Goal: Information Seeking & Learning: Learn about a topic

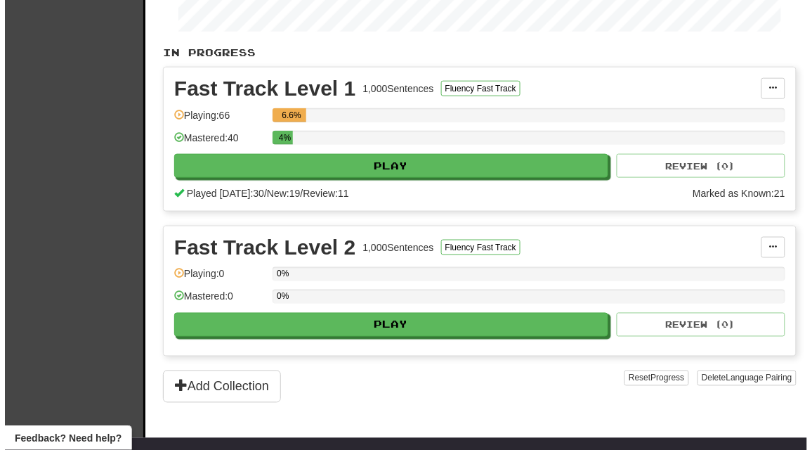
scroll to position [320, 0]
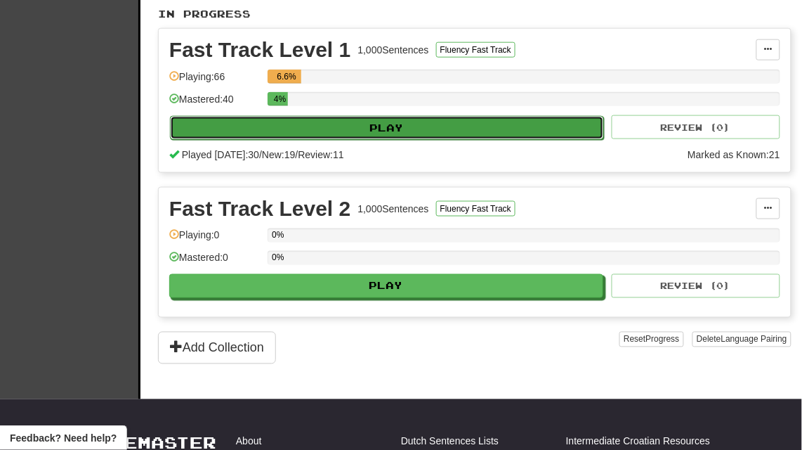
click at [406, 124] on button "Play" at bounding box center [387, 128] width 434 height 24
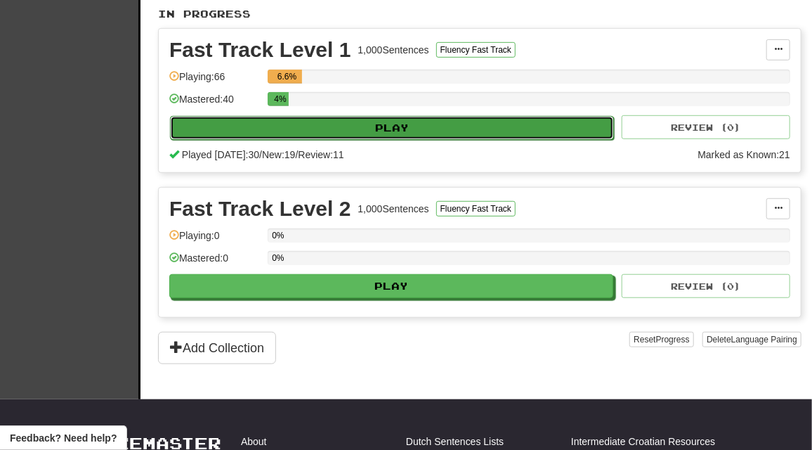
select select "**"
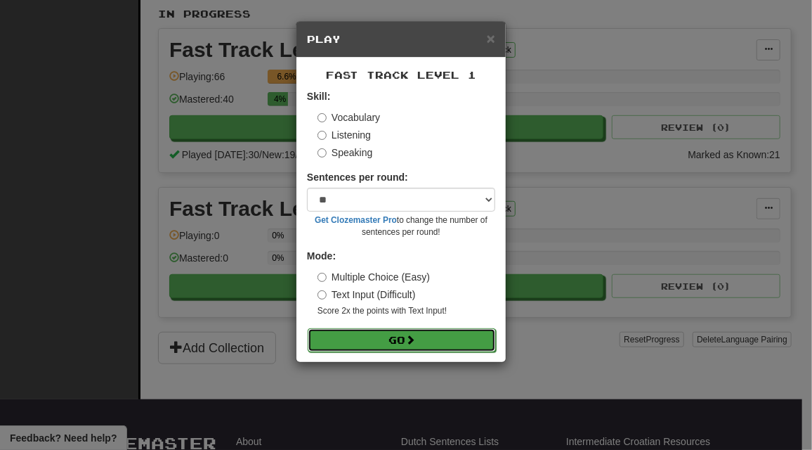
click at [415, 341] on span at bounding box center [410, 339] width 10 height 10
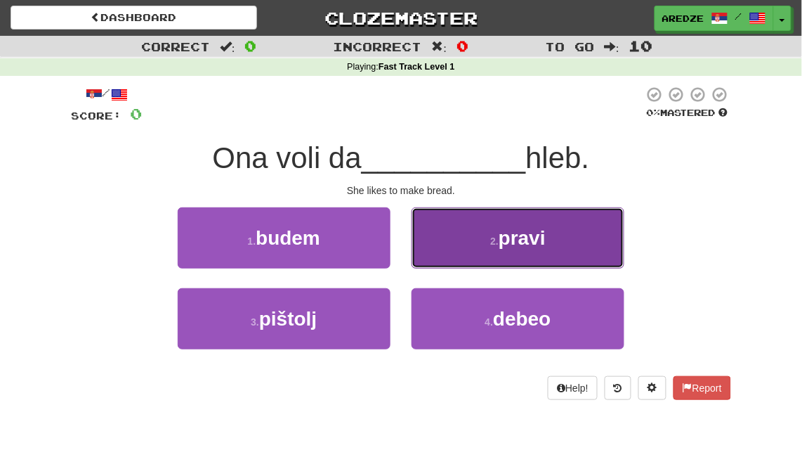
click at [544, 245] on span "pravi" at bounding box center [522, 238] width 47 height 22
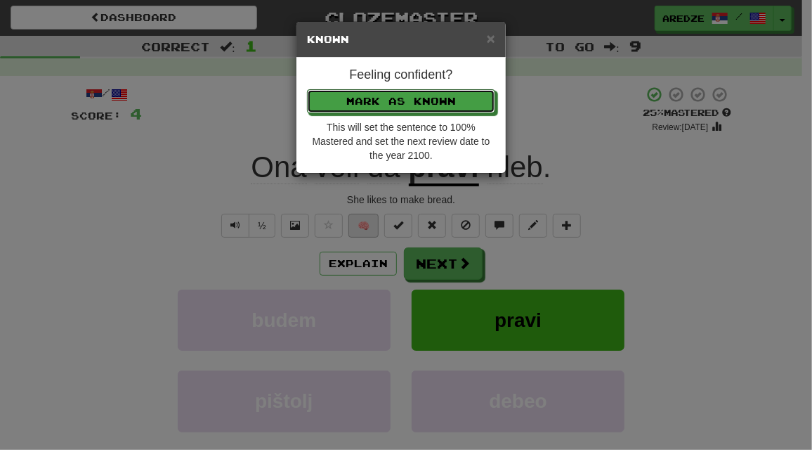
click at [307, 89] on button "Mark as Known" at bounding box center [401, 101] width 188 height 24
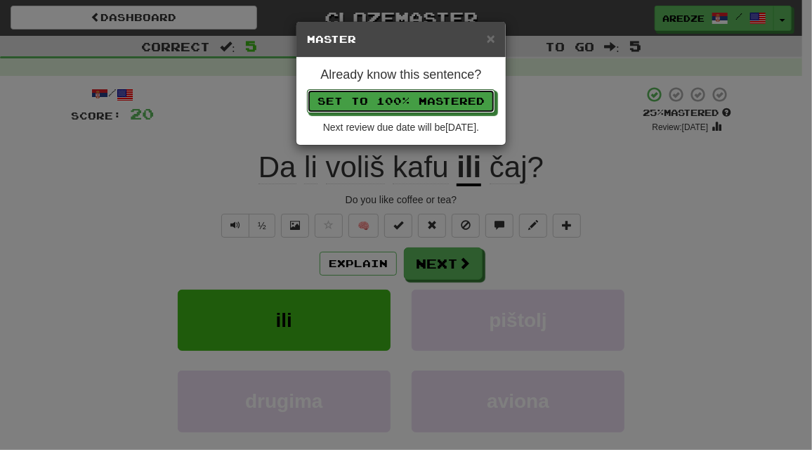
click at [307, 89] on button "Set to 100% Mastered" at bounding box center [401, 101] width 188 height 24
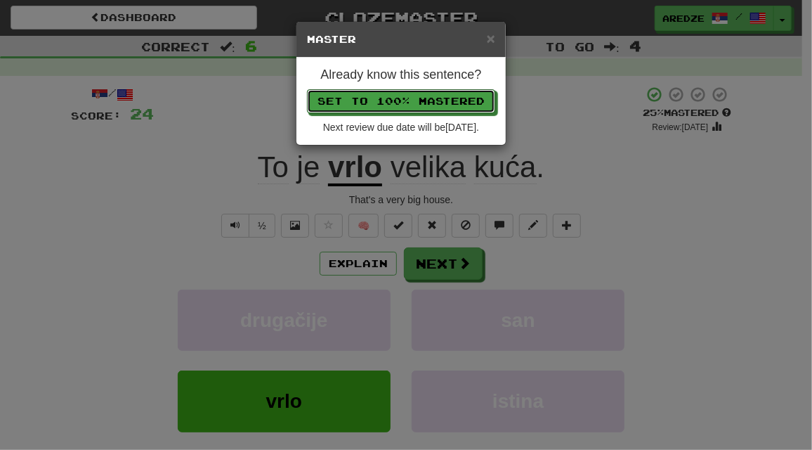
click at [307, 89] on button "Set to 100% Mastered" at bounding box center [401, 101] width 188 height 24
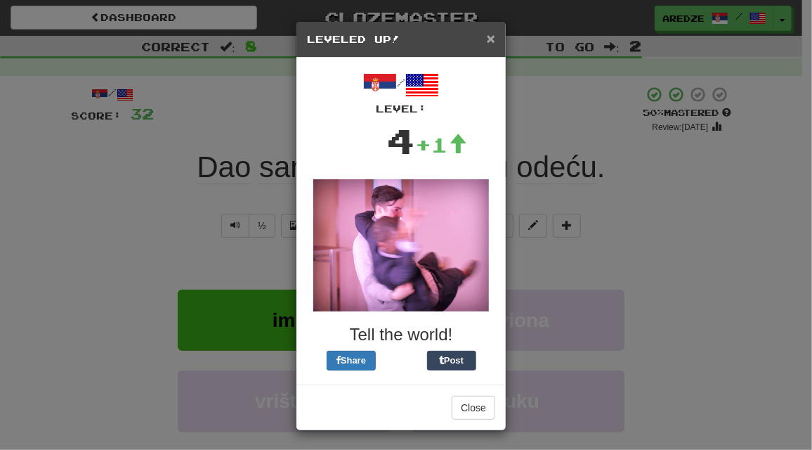
click at [487, 41] on span "×" at bounding box center [491, 38] width 8 height 16
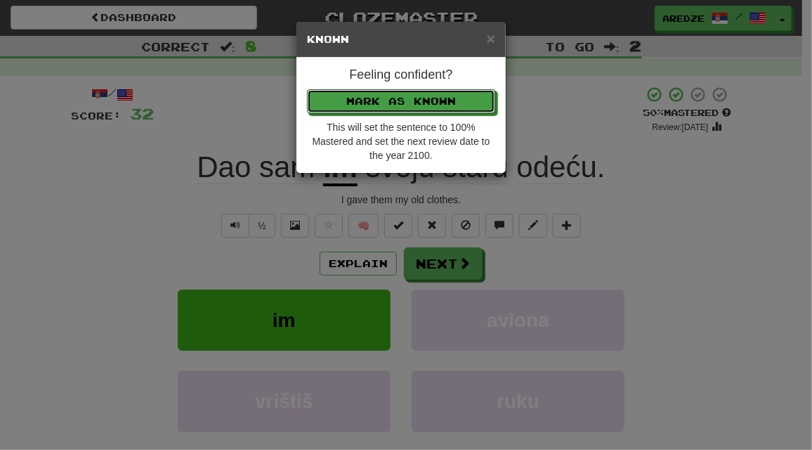
click at [307, 89] on button "Mark as Known" at bounding box center [401, 101] width 188 height 24
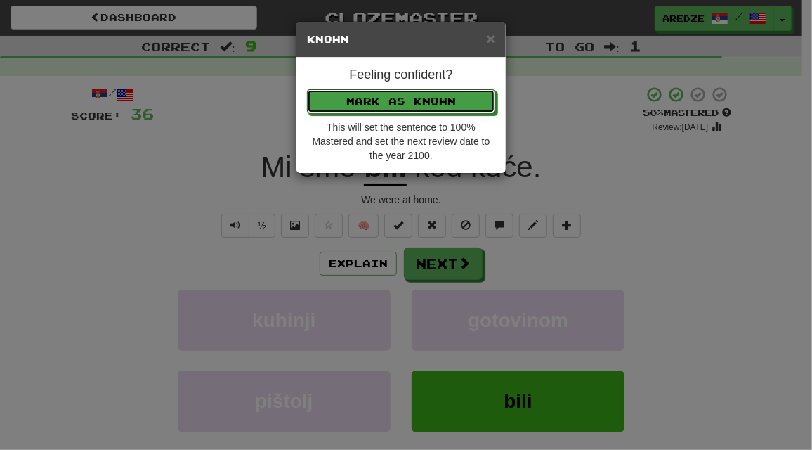
click at [307, 89] on button "Mark as Known" at bounding box center [401, 101] width 188 height 24
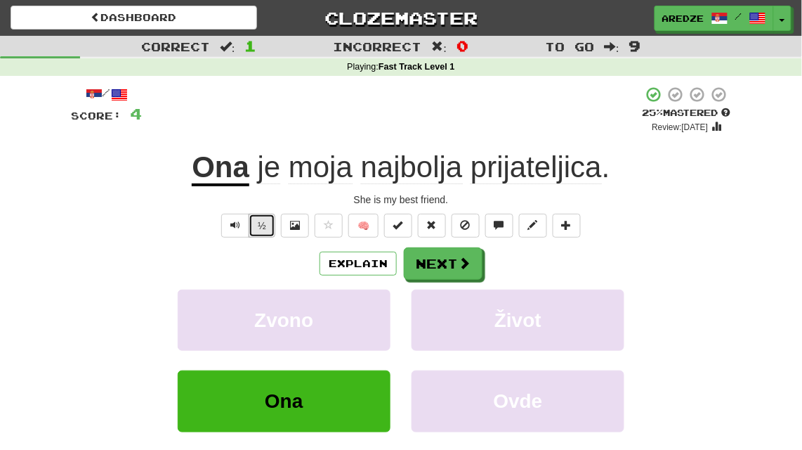
click at [251, 221] on button "½" at bounding box center [262, 226] width 27 height 24
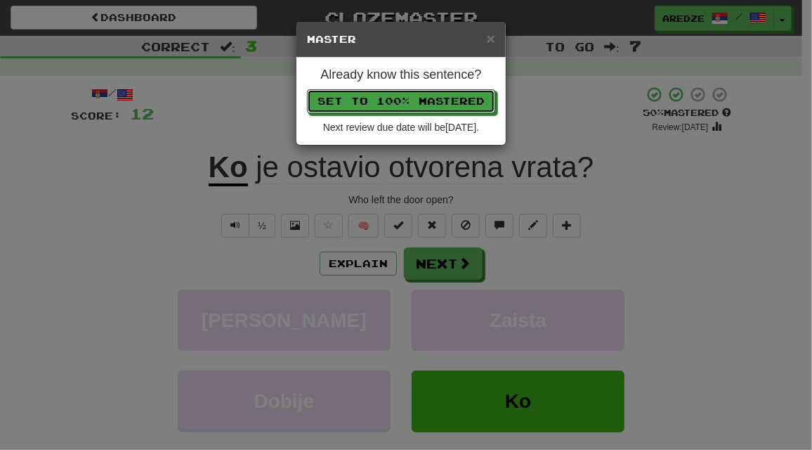
click at [307, 89] on button "Set to 100% Mastered" at bounding box center [401, 101] width 188 height 24
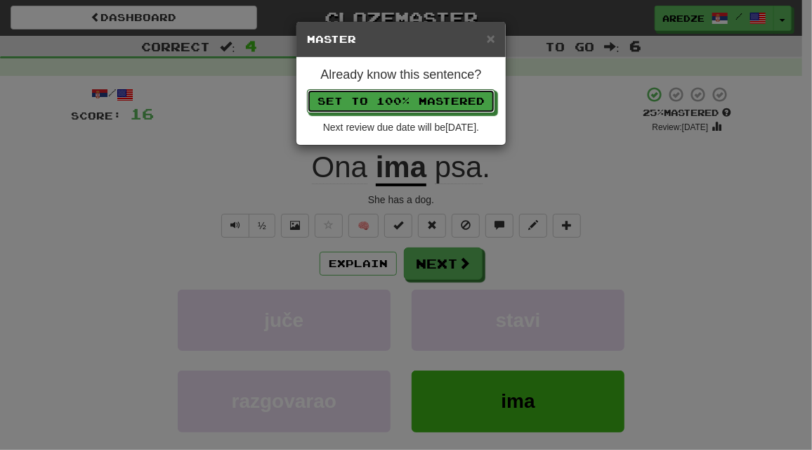
click at [307, 89] on button "Set to 100% Mastered" at bounding box center [401, 101] width 188 height 24
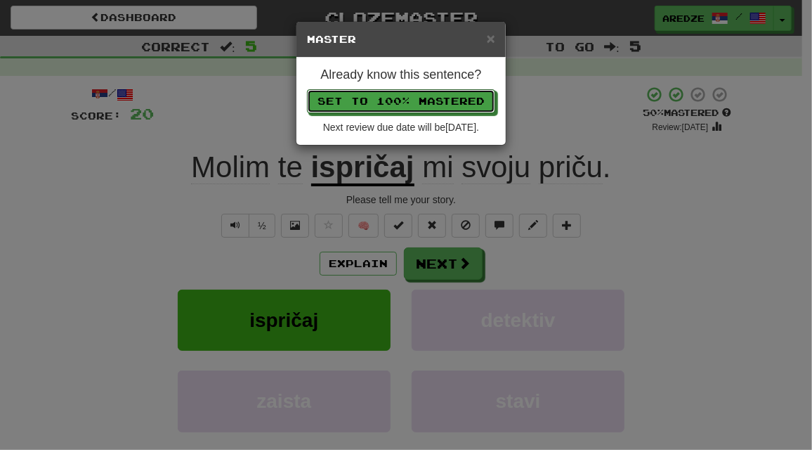
click at [307, 89] on button "Set to 100% Mastered" at bounding box center [401, 101] width 188 height 24
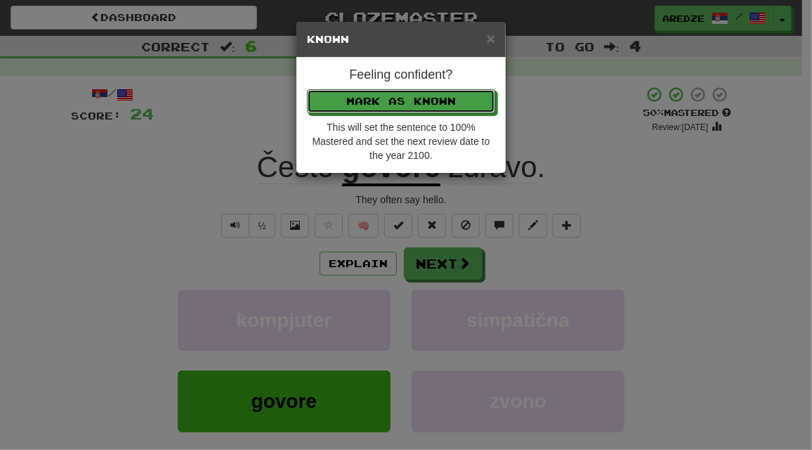
click at [307, 89] on button "Mark as Known" at bounding box center [401, 101] width 188 height 24
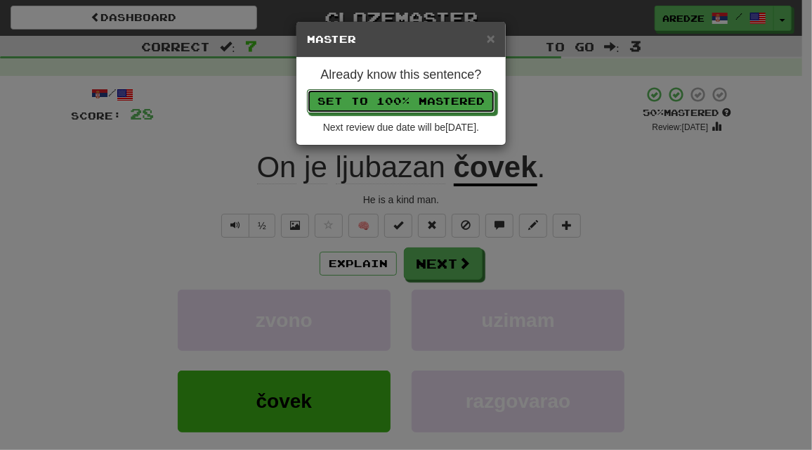
click at [307, 89] on button "Set to 100% Mastered" at bounding box center [401, 101] width 188 height 24
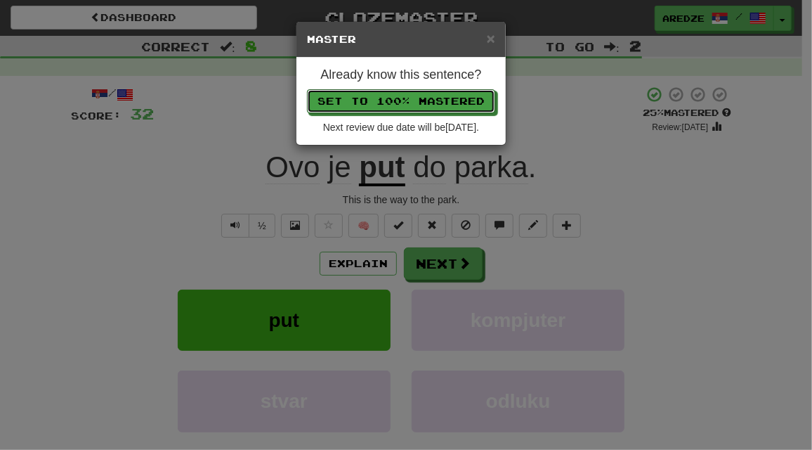
click at [307, 89] on button "Set to 100% Mastered" at bounding box center [401, 101] width 188 height 24
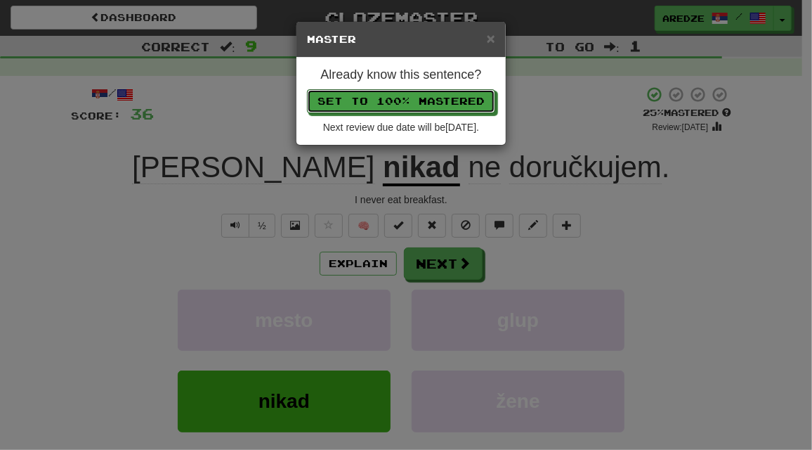
click at [307, 89] on button "Set to 100% Mastered" at bounding box center [401, 101] width 188 height 24
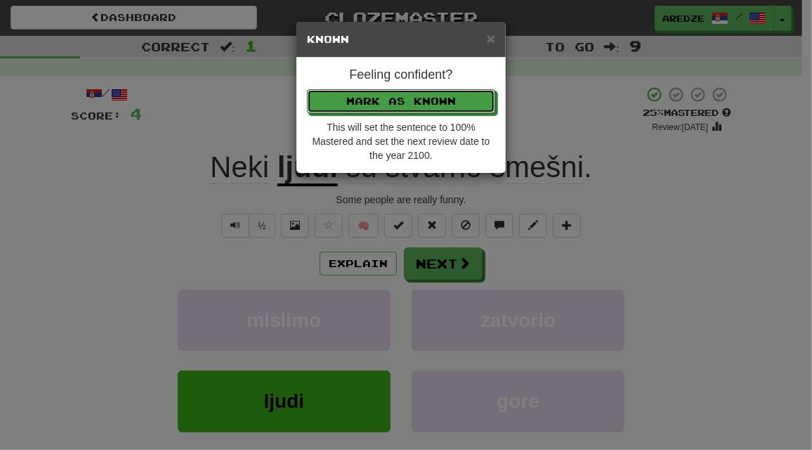
click at [307, 89] on button "Mark as Known" at bounding box center [401, 101] width 188 height 24
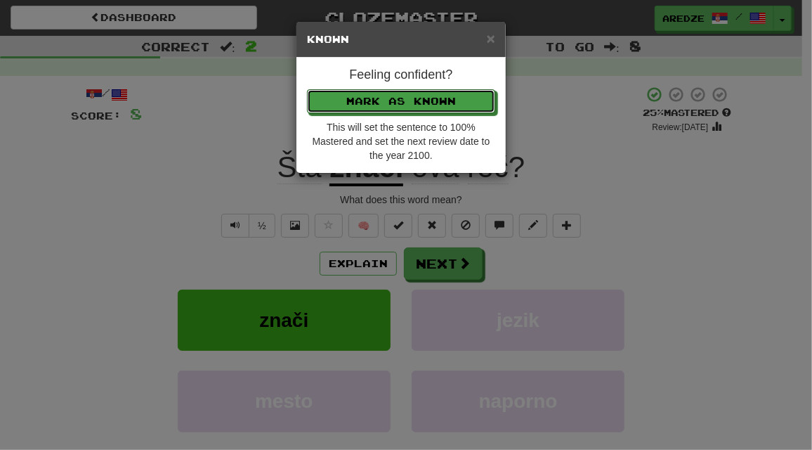
click at [307, 89] on button "Mark as Known" at bounding box center [401, 101] width 188 height 24
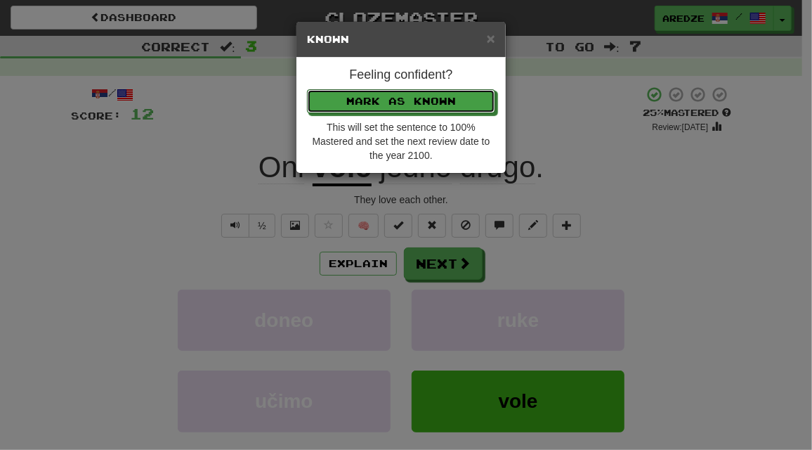
click at [307, 89] on button "Mark as Known" at bounding box center [401, 101] width 188 height 24
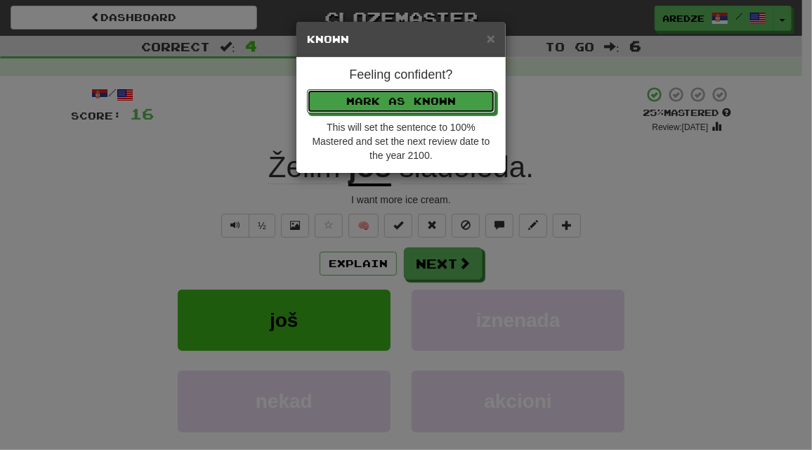
click at [307, 89] on button "Mark as Known" at bounding box center [401, 101] width 188 height 24
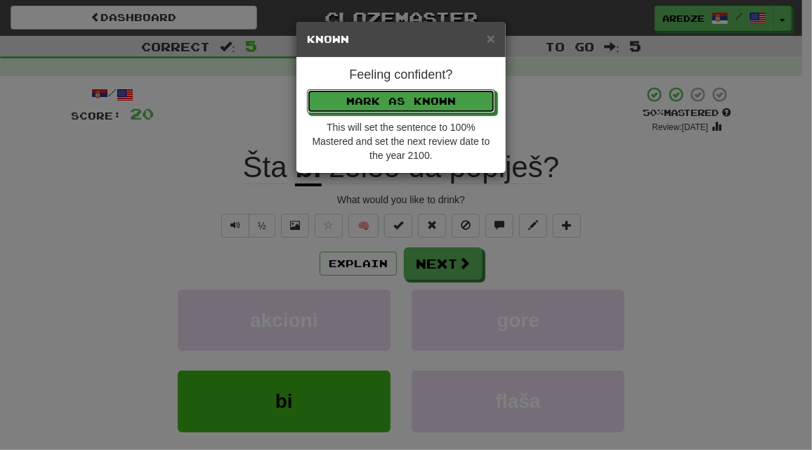
click at [307, 89] on button "Mark as Known" at bounding box center [401, 101] width 188 height 24
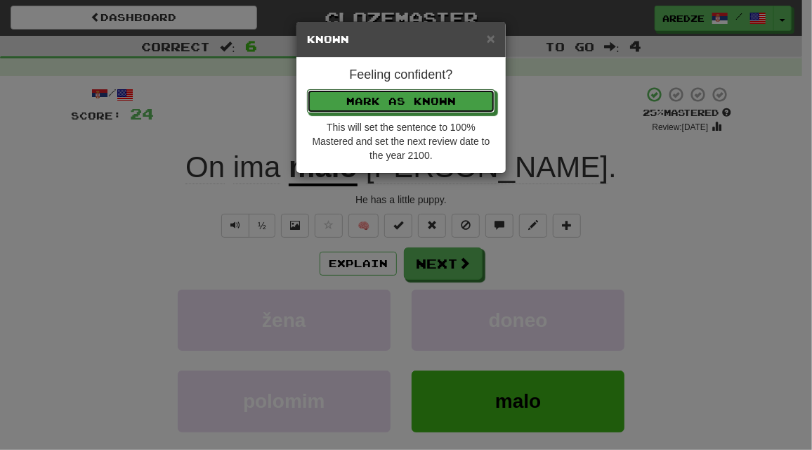
click at [307, 89] on button "Mark as Known" at bounding box center [401, 101] width 188 height 24
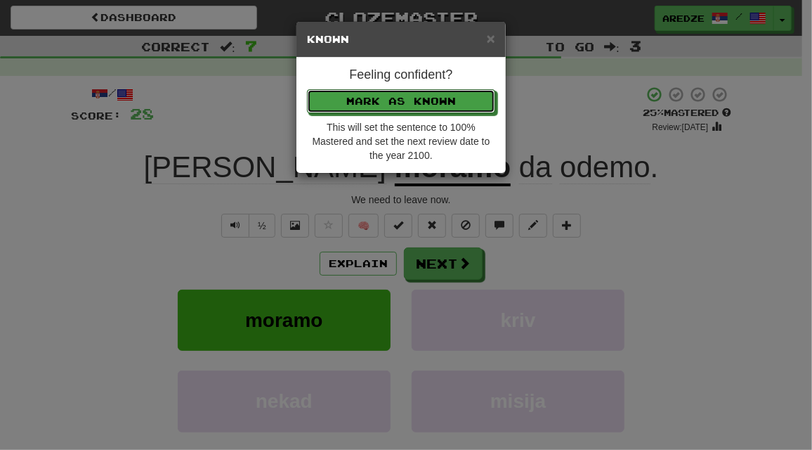
click at [307, 89] on button "Mark as Known" at bounding box center [401, 101] width 188 height 24
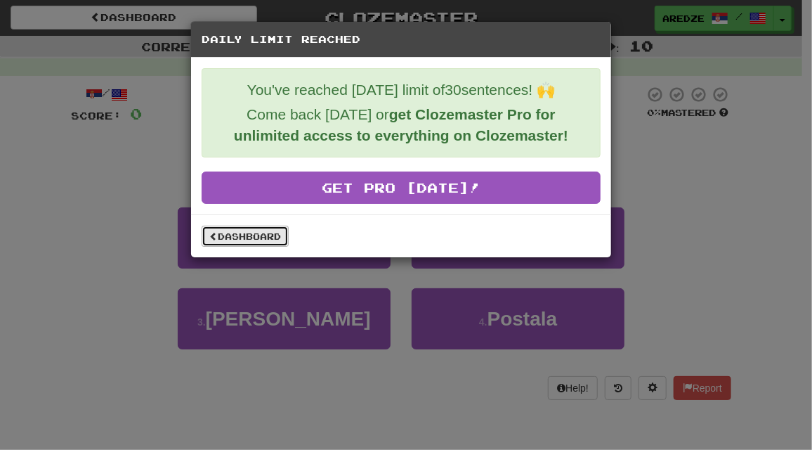
click at [263, 230] on link "Dashboard" at bounding box center [245, 235] width 87 height 21
